Goal: Information Seeking & Learning: Check status

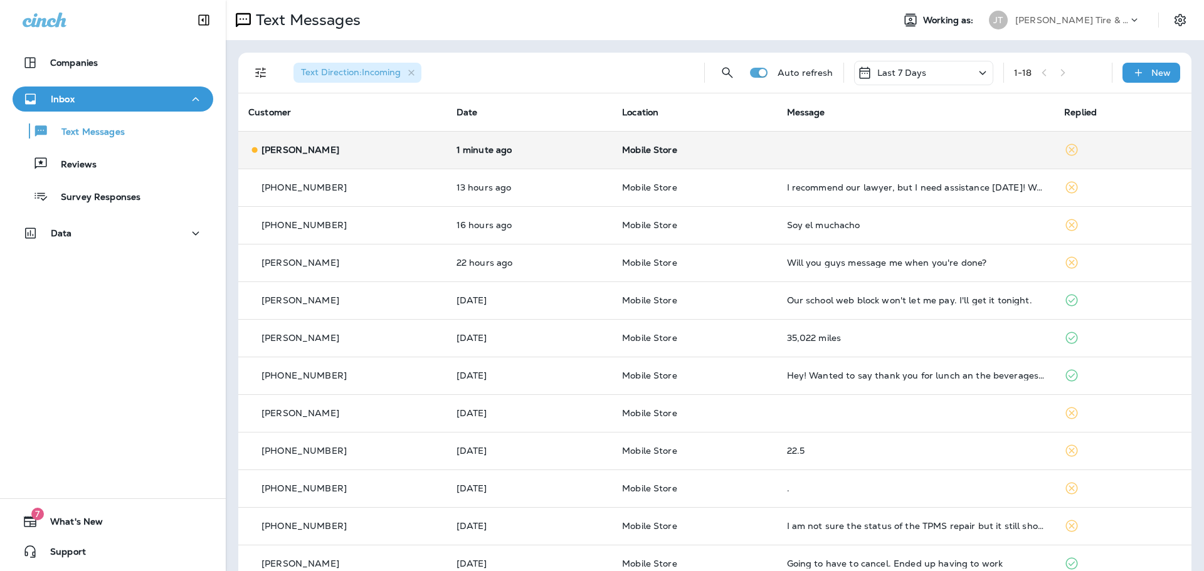
click at [479, 159] on td "1 minute ago" at bounding box center [529, 150] width 166 height 38
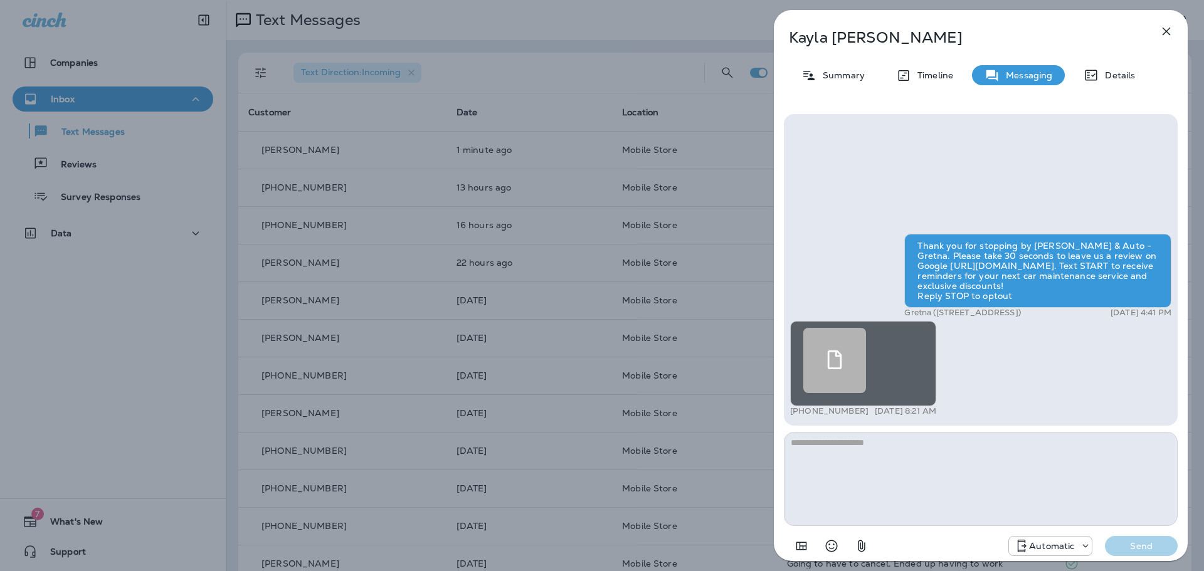
click at [851, 353] on div at bounding box center [834, 360] width 63 height 65
click at [646, 23] on div "[PERSON_NAME] Summary Timeline Messaging Details Thank you for stopping by [PER…" at bounding box center [602, 285] width 1204 height 571
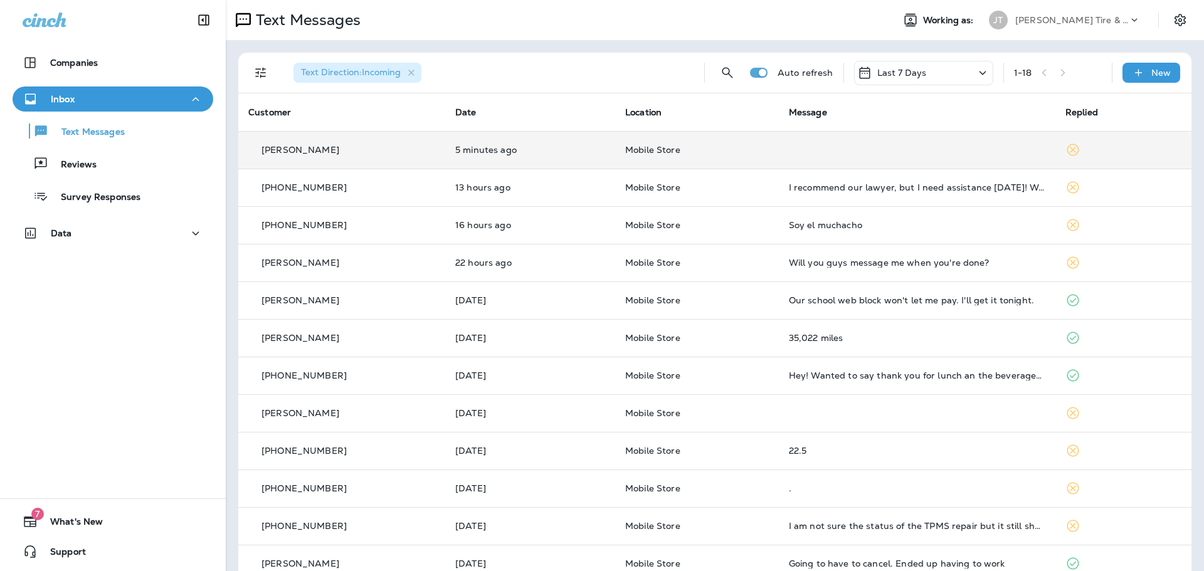
click at [747, 142] on td "Mobile Store" at bounding box center [697, 150] width 164 height 38
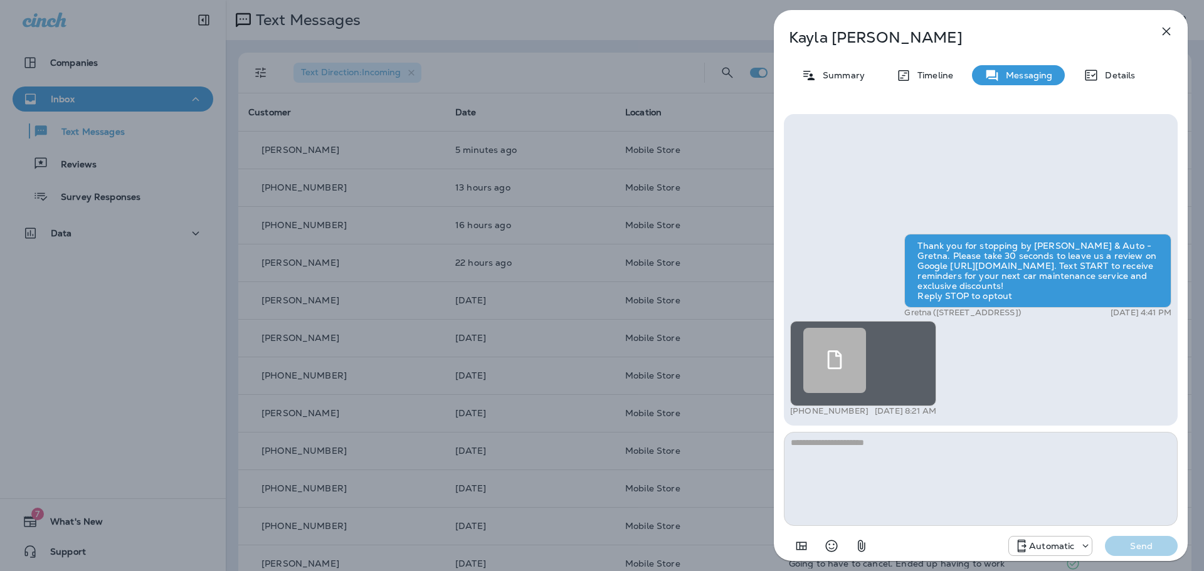
click at [879, 382] on link at bounding box center [863, 360] width 120 height 65
click at [689, 40] on div "[PERSON_NAME] Summary Timeline Messaging Details Thank you for stopping by [PER…" at bounding box center [602, 285] width 1204 height 571
